Goal: Task Accomplishment & Management: Use online tool/utility

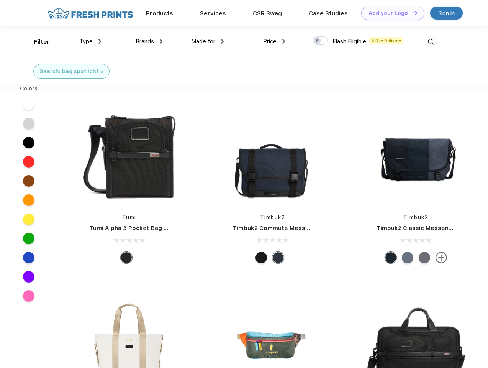
click at [390, 13] on link "Add your Logo Design Tool" at bounding box center [393, 13] width 63 height 13
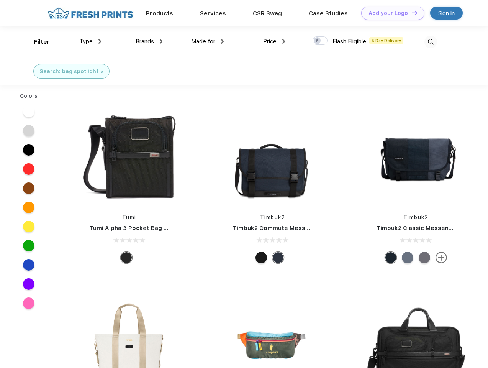
click at [0, 0] on div "Design Tool" at bounding box center [0, 0] width 0 height 0
click at [411, 13] on link "Add your Logo Design Tool" at bounding box center [393, 13] width 63 height 13
click at [37, 42] on div "Filter" at bounding box center [42, 42] width 16 height 9
click at [90, 41] on span "Type" at bounding box center [85, 41] width 13 height 7
click at [149, 41] on span "Brands" at bounding box center [145, 41] width 18 height 7
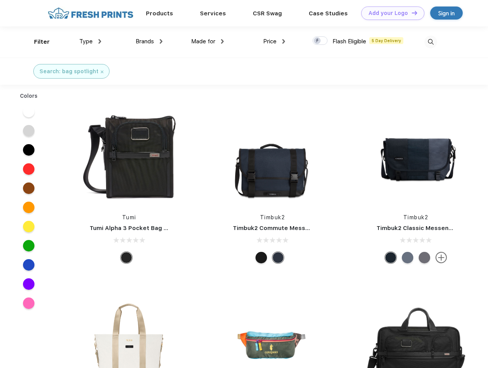
click at [208, 41] on span "Made for" at bounding box center [203, 41] width 24 height 7
click at [275, 41] on span "Price" at bounding box center [269, 41] width 13 height 7
click at [321, 41] on div at bounding box center [320, 40] width 15 height 8
click at [318, 41] on input "checkbox" at bounding box center [315, 38] width 5 height 5
click at [431, 42] on img at bounding box center [431, 42] width 13 height 13
